Goal: Task Accomplishment & Management: Manage account settings

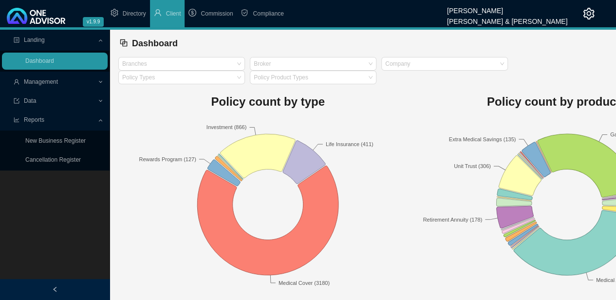
click at [82, 79] on span "Management" at bounding box center [56, 82] width 84 height 17
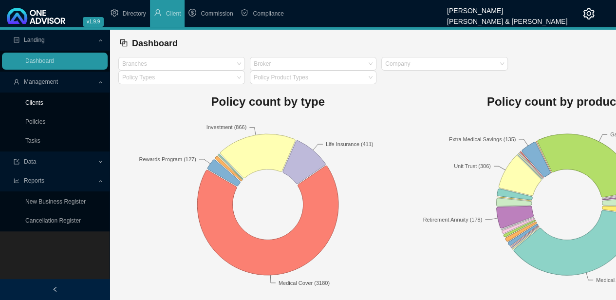
click at [42, 104] on link "Clients" at bounding box center [34, 102] width 18 height 7
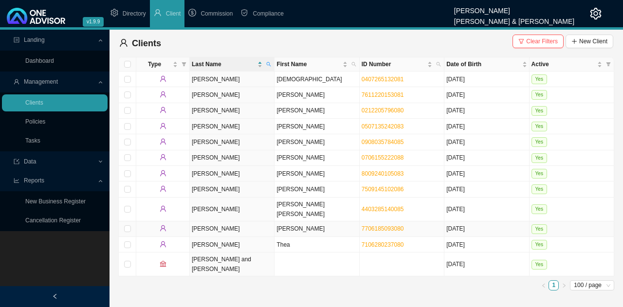
click at [265, 222] on td "[PERSON_NAME]" at bounding box center [232, 230] width 85 height 16
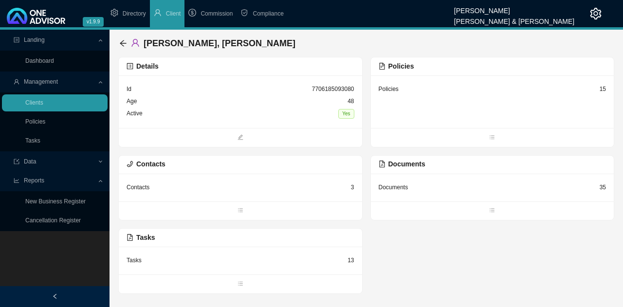
click at [511, 190] on div "Documents 35" at bounding box center [493, 188] width 228 height 12
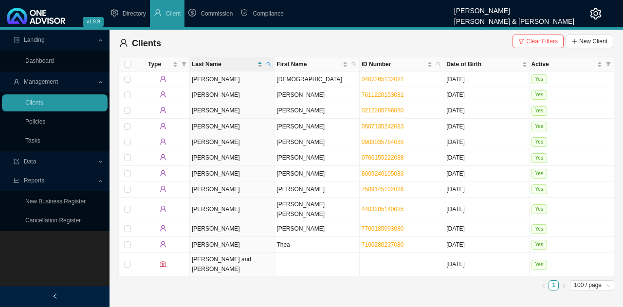
click at [287, 280] on ul "1 100 / page" at bounding box center [366, 285] width 496 height 10
click at [268, 223] on td "[PERSON_NAME]" at bounding box center [232, 230] width 85 height 16
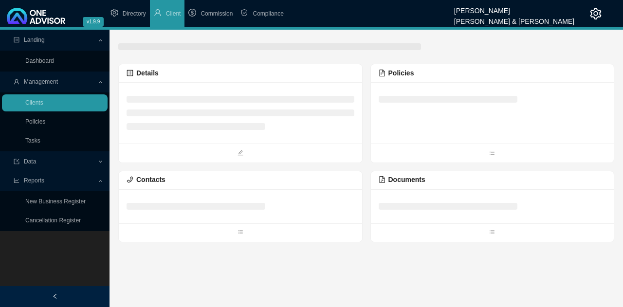
click at [443, 204] on li at bounding box center [448, 206] width 139 height 7
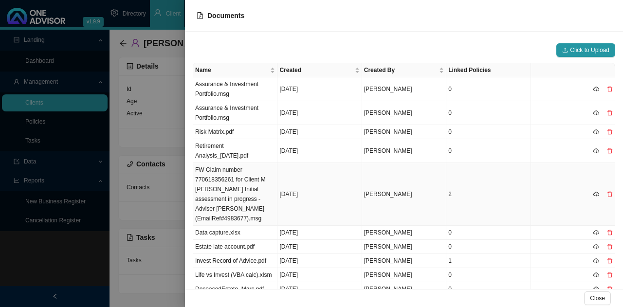
click at [242, 147] on td "Retirement Analysis_[DATE].pdf" at bounding box center [235, 151] width 84 height 24
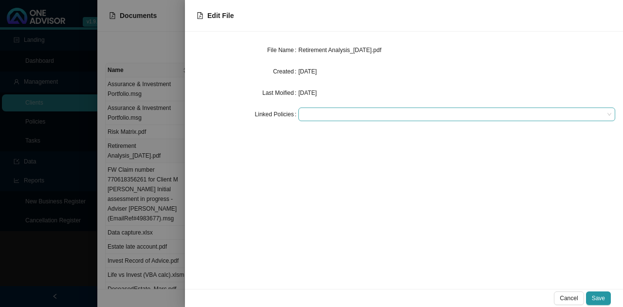
click at [318, 113] on div at bounding box center [452, 114] width 304 height 7
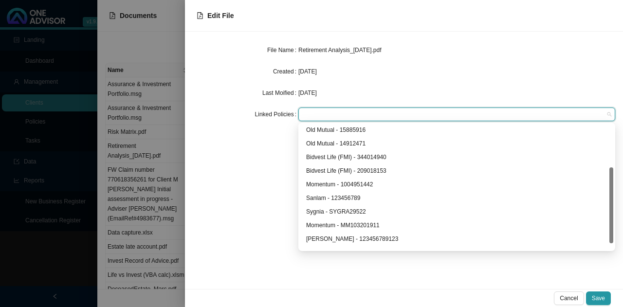
scroll to position [70, 0]
click at [358, 210] on div "Sygnia - SYGRA29522" at bounding box center [456, 211] width 301 height 10
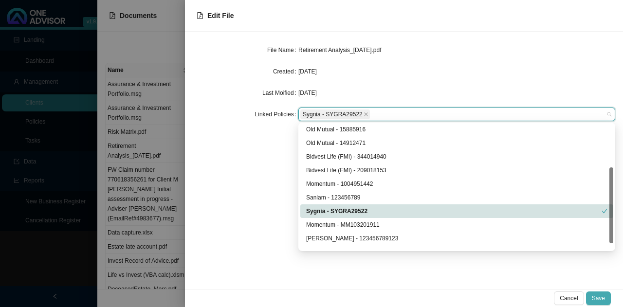
click at [598, 299] on span "Save" at bounding box center [598, 299] width 13 height 10
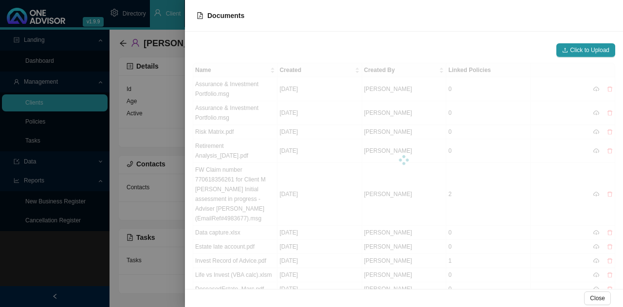
click at [77, 259] on div at bounding box center [311, 153] width 623 height 307
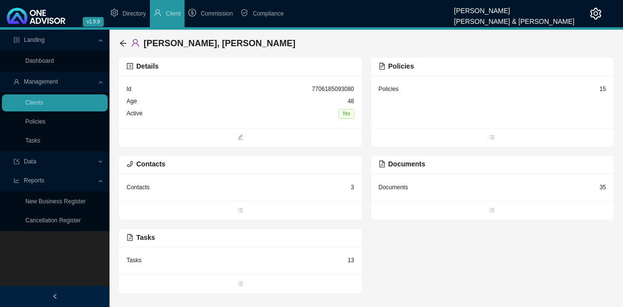
click at [481, 101] on div "Policies 15" at bounding box center [492, 101] width 243 height 53
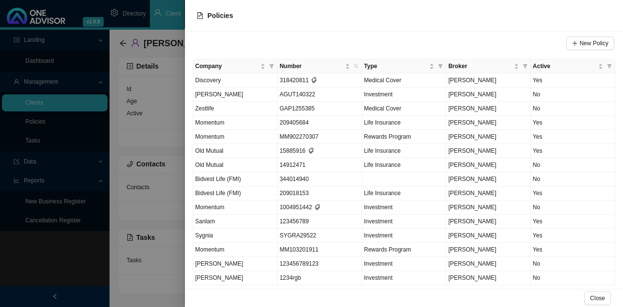
click at [219, 238] on td "Sygnia" at bounding box center [235, 236] width 84 height 14
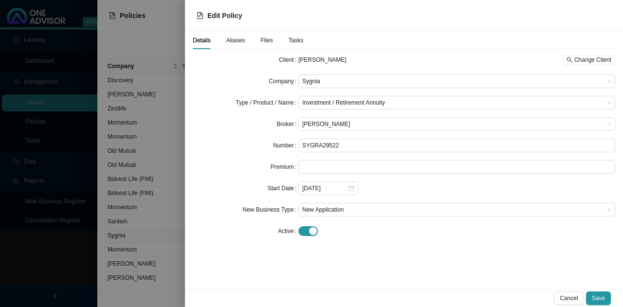
click at [261, 42] on span "Files" at bounding box center [267, 40] width 12 height 6
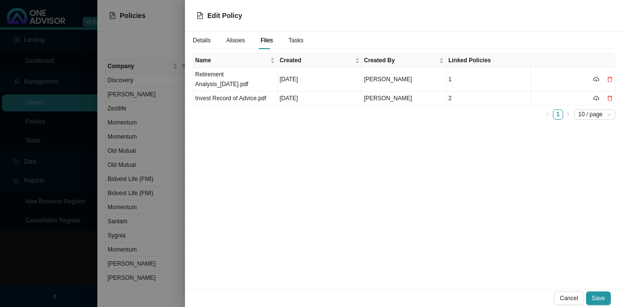
click at [293, 38] on span "Tasks" at bounding box center [296, 40] width 15 height 6
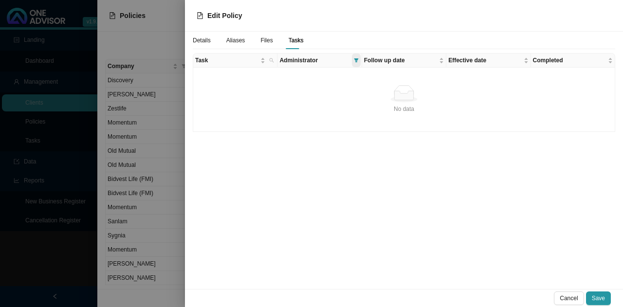
click at [356, 60] on icon "filter" at bounding box center [356, 60] width 4 height 4
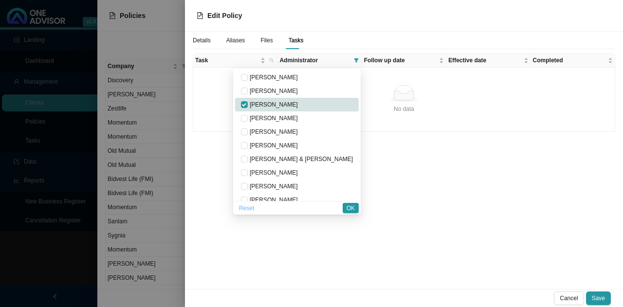
click at [254, 209] on span "Reset" at bounding box center [246, 209] width 15 height 10
checkbox input "false"
click at [352, 205] on span "OK" at bounding box center [351, 209] width 8 height 10
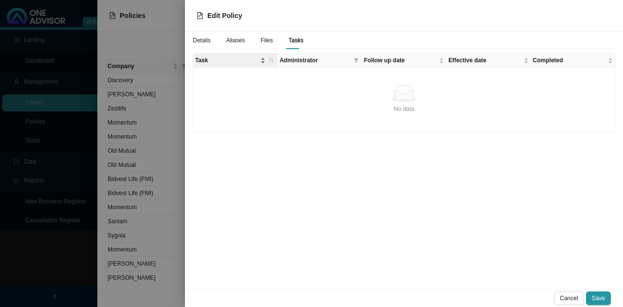
click at [243, 62] on span "Task" at bounding box center [226, 61] width 63 height 10
click at [249, 61] on span "Task" at bounding box center [226, 61] width 63 height 10
click at [356, 60] on icon "filter" at bounding box center [356, 60] width 4 height 4
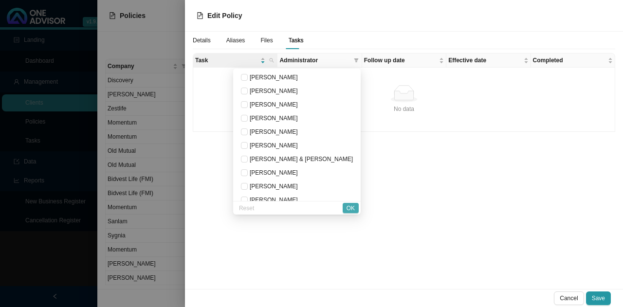
click at [353, 209] on span "OK" at bounding box center [351, 209] width 8 height 10
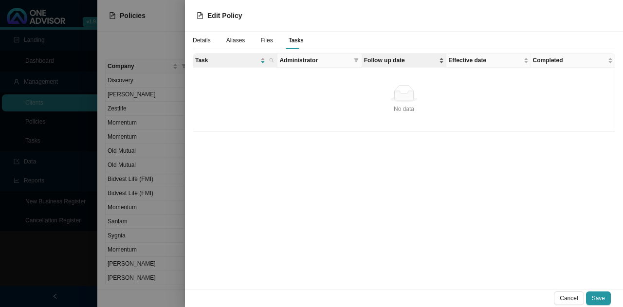
click at [424, 58] on span "Follow up date" at bounding box center [400, 61] width 73 height 10
click at [221, 58] on span "Task" at bounding box center [226, 61] width 63 height 10
click at [151, 30] on div at bounding box center [311, 153] width 623 height 307
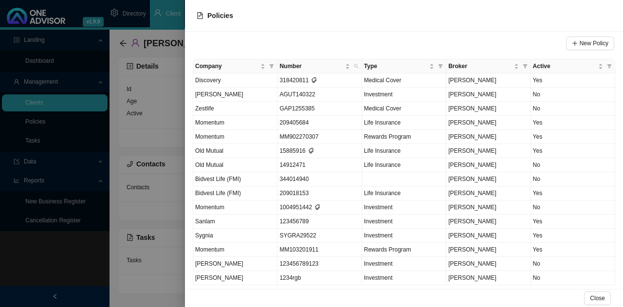
click at [300, 80] on td "318420811" at bounding box center [320, 81] width 84 height 14
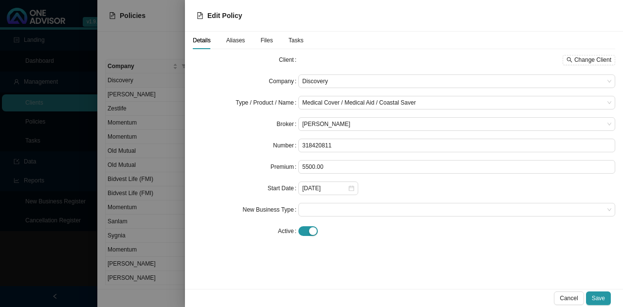
click at [292, 40] on span "Tasks" at bounding box center [296, 40] width 15 height 6
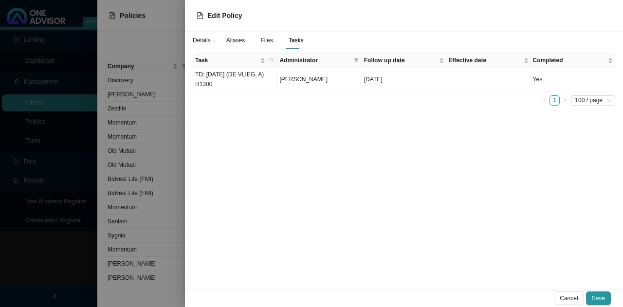
click at [266, 40] on span "Files" at bounding box center [267, 40] width 12 height 6
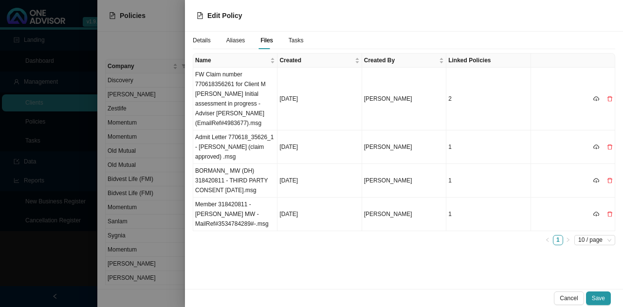
click at [43, 272] on div at bounding box center [311, 153] width 623 height 307
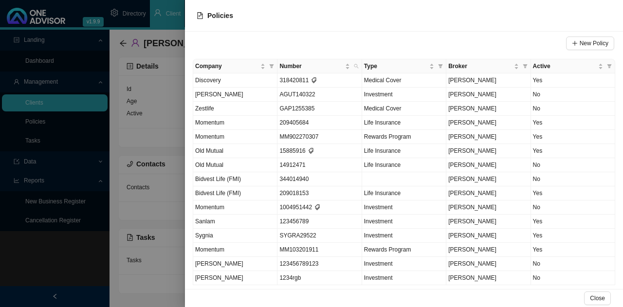
click at [31, 246] on div at bounding box center [311, 153] width 623 height 307
